Goal: Task Accomplishment & Management: Manage account settings

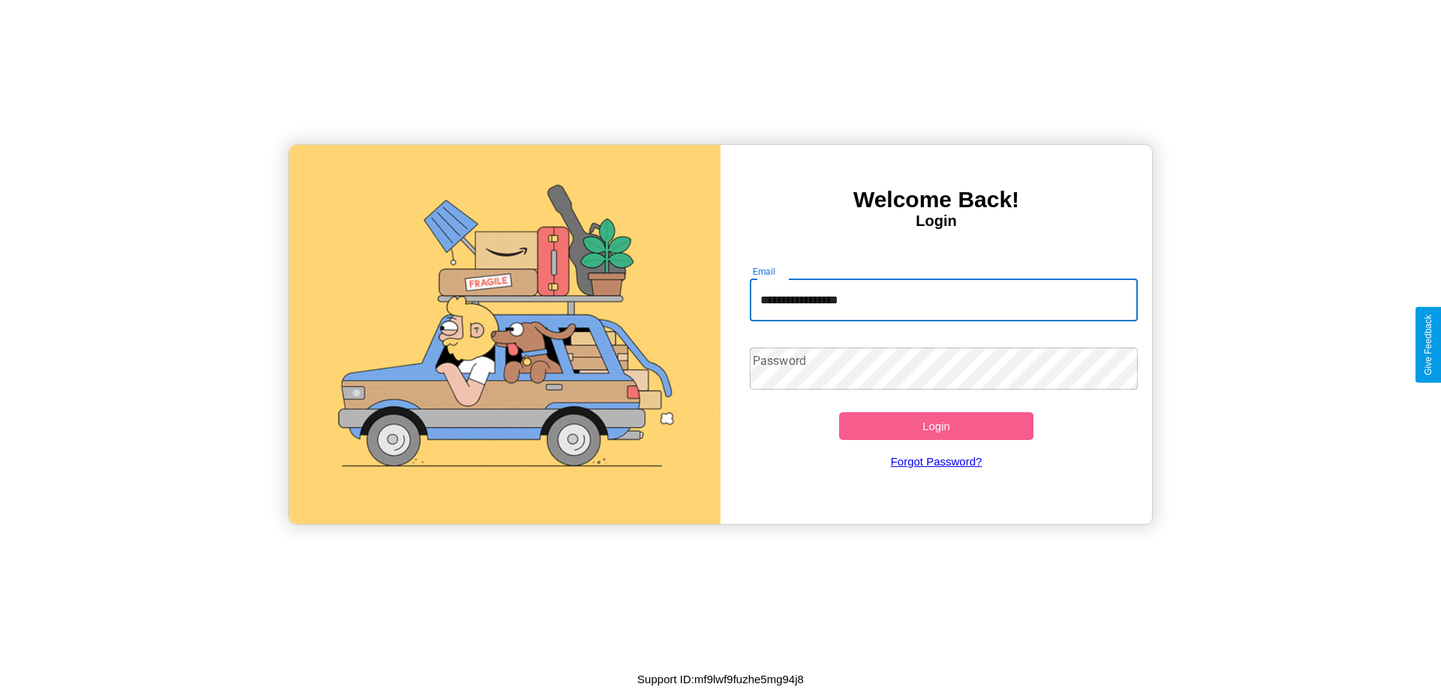
type input "**********"
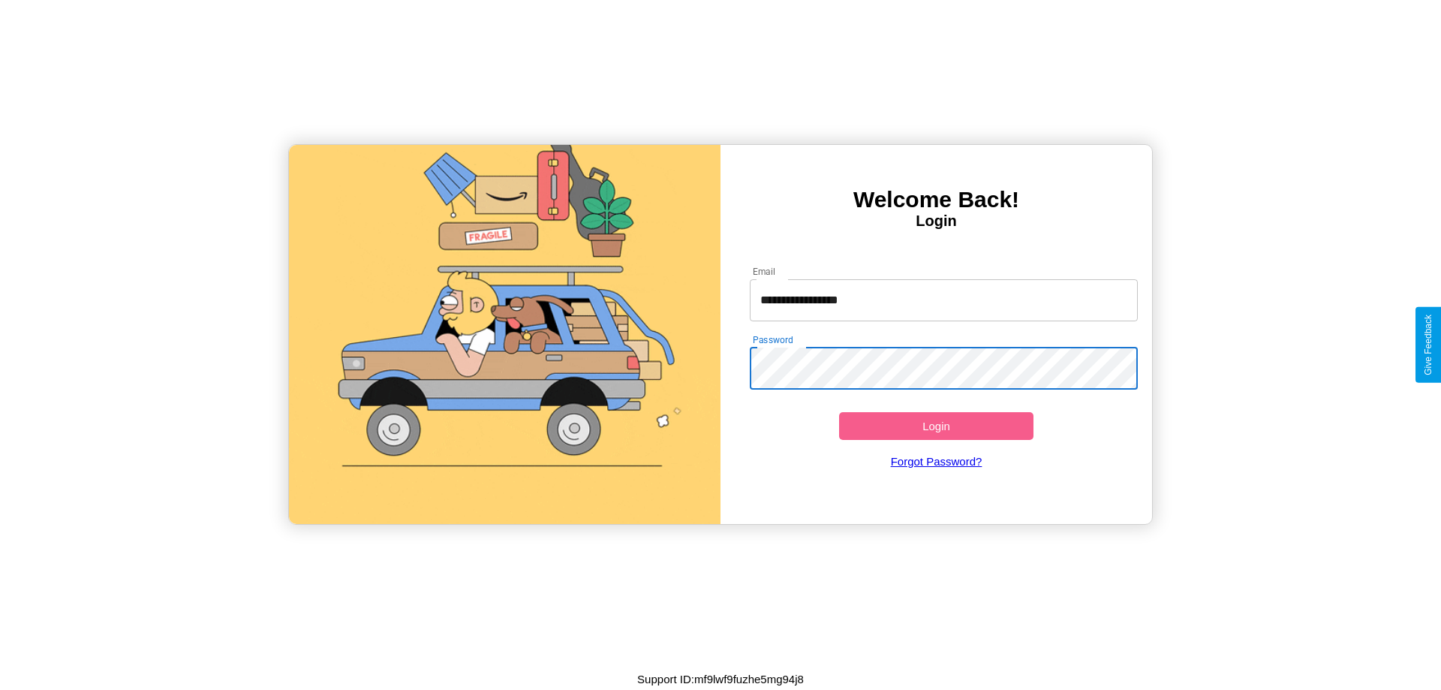
click at [936, 425] on button "Login" at bounding box center [936, 426] width 194 height 28
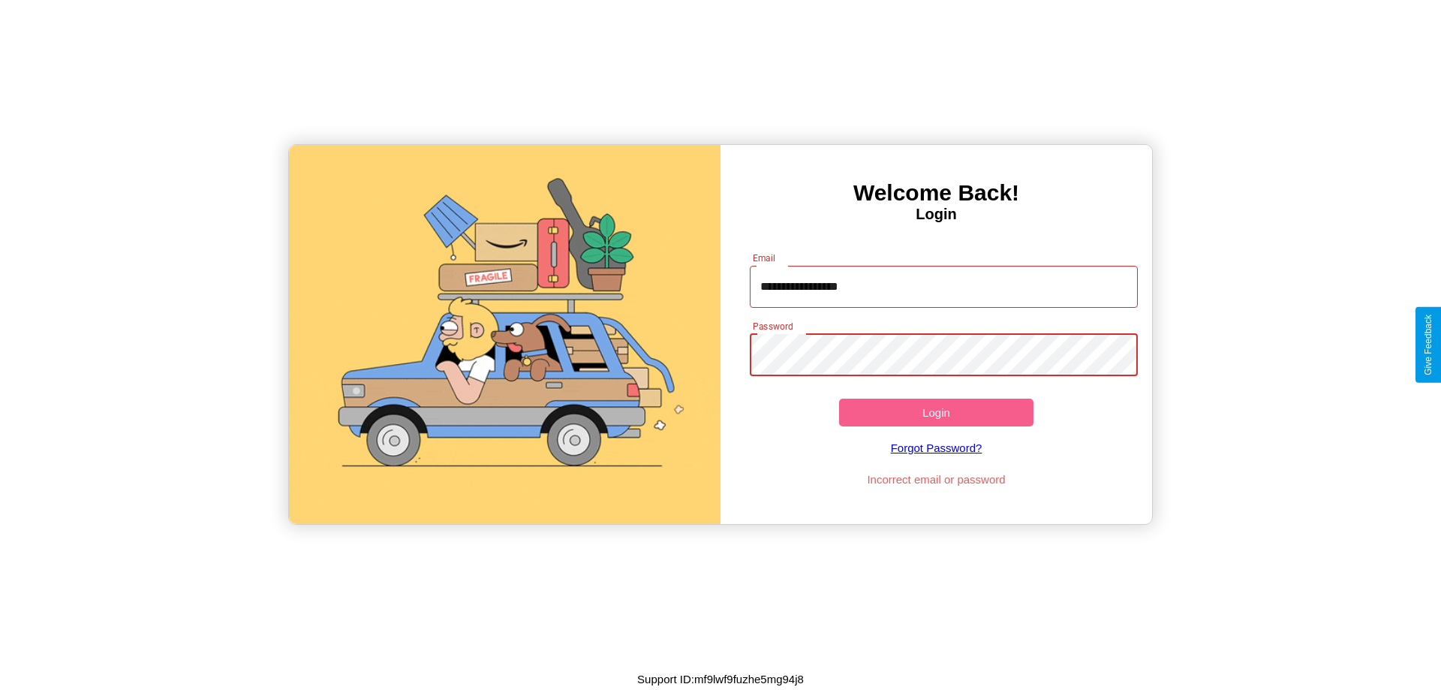
click at [936, 412] on button "Login" at bounding box center [936, 412] width 194 height 28
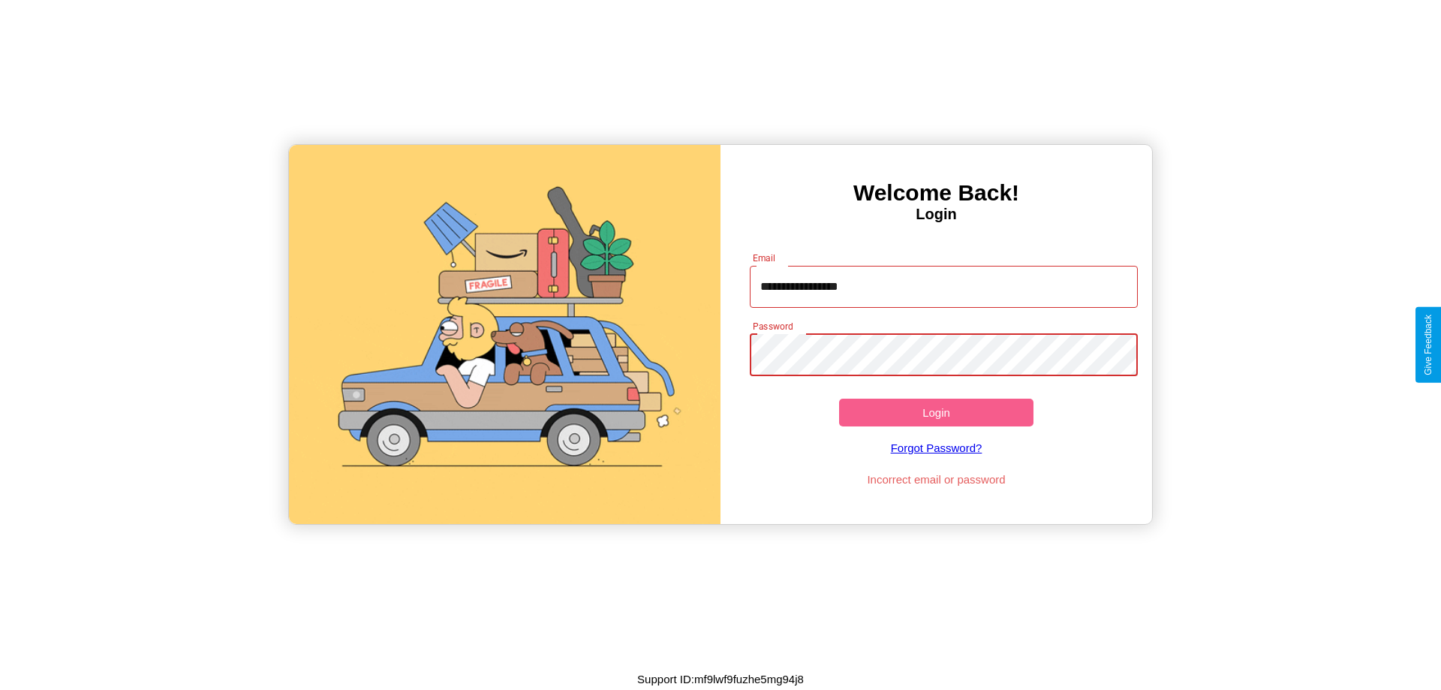
click at [936, 412] on button "Login" at bounding box center [936, 412] width 194 height 28
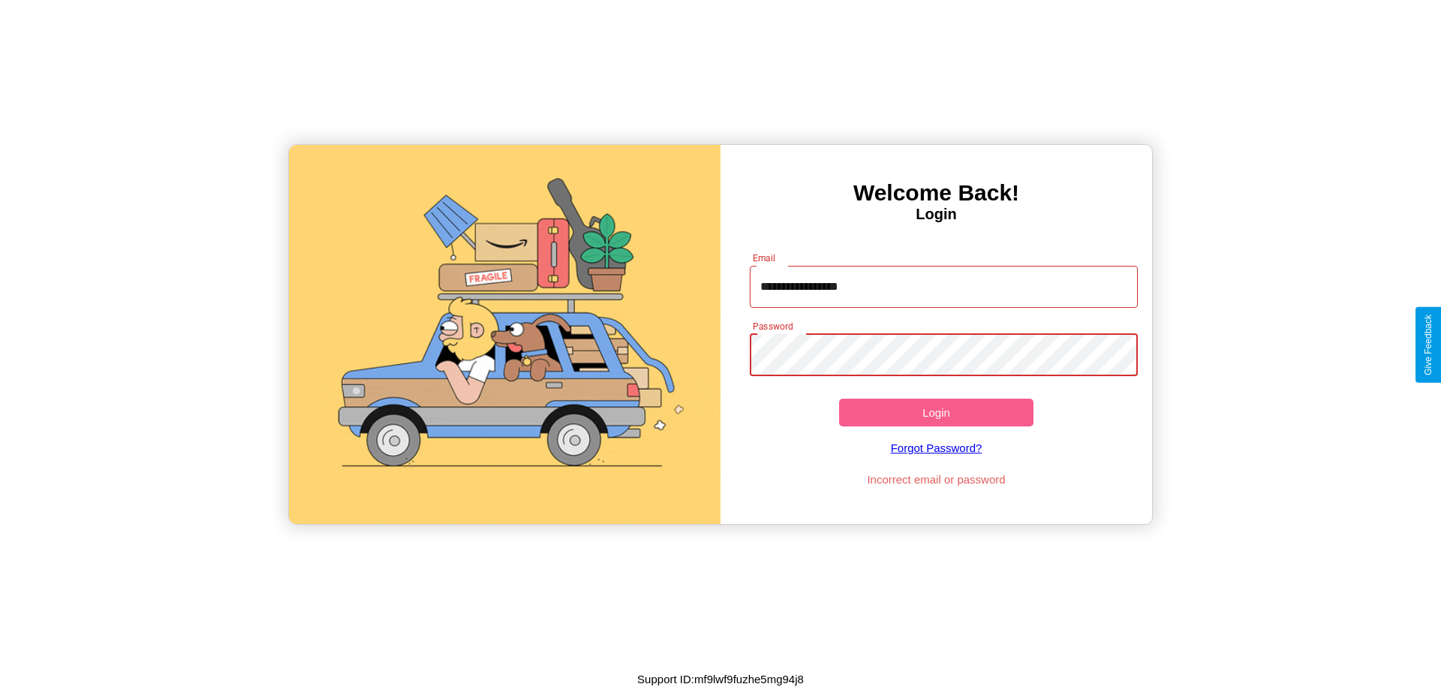
click at [936, 412] on button "Login" at bounding box center [936, 412] width 194 height 28
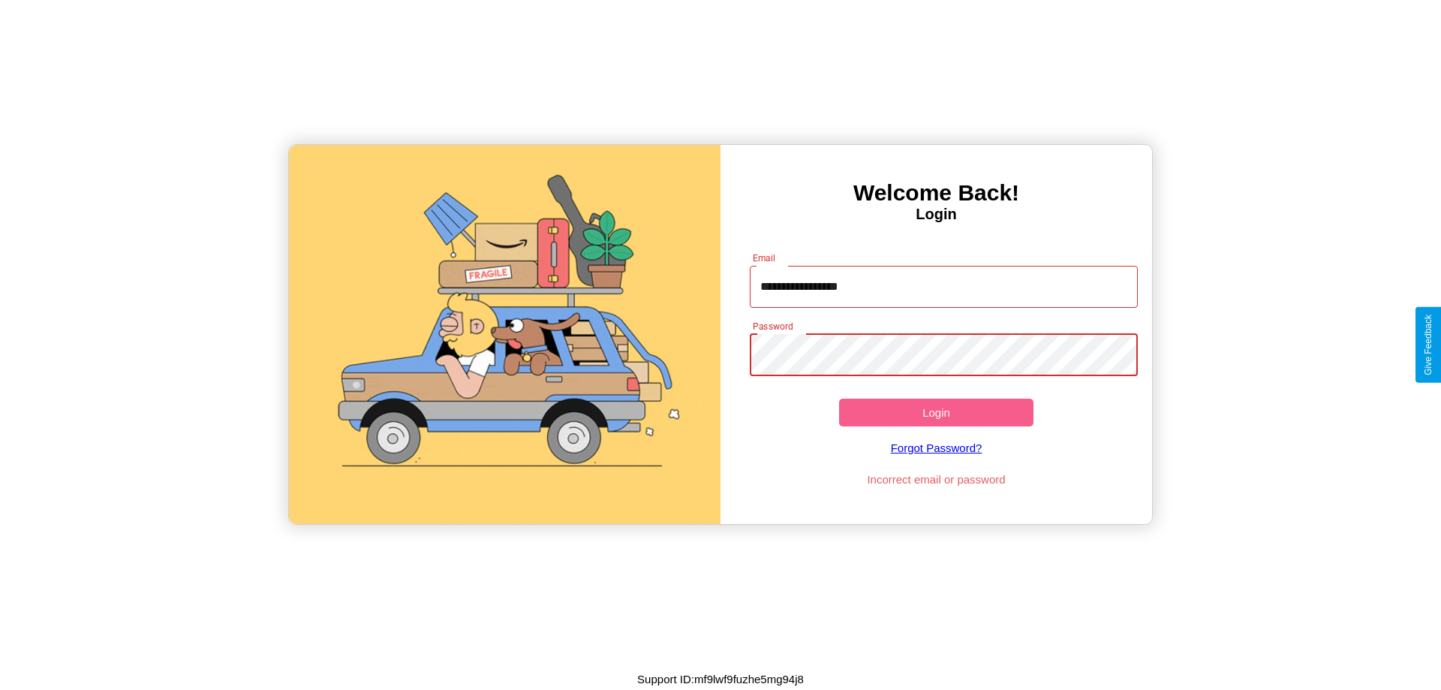
click at [936, 412] on button "Login" at bounding box center [936, 412] width 194 height 28
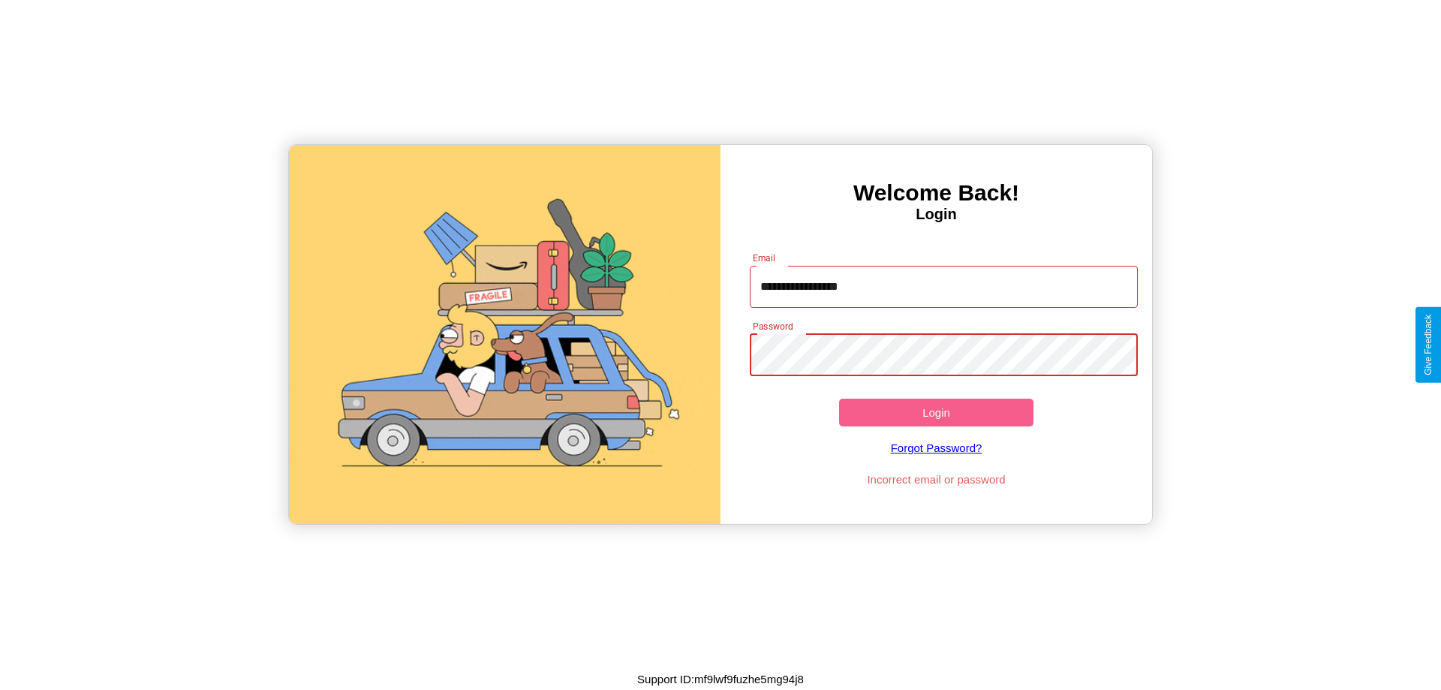
click at [936, 412] on button "Login" at bounding box center [936, 412] width 194 height 28
